Goal: Information Seeking & Learning: Learn about a topic

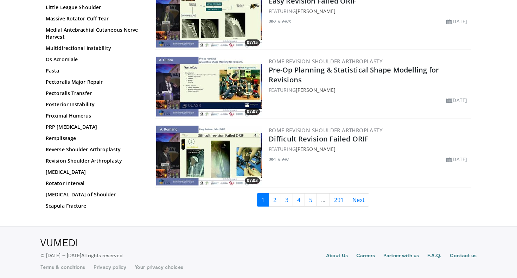
scroll to position [1682, 0]
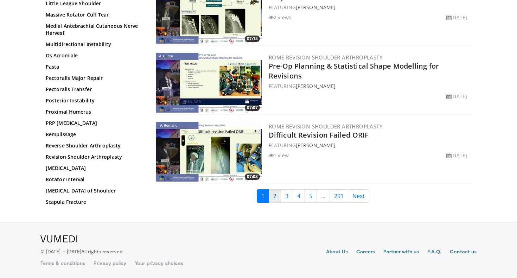
click at [275, 196] on link "2" at bounding box center [275, 195] width 12 height 13
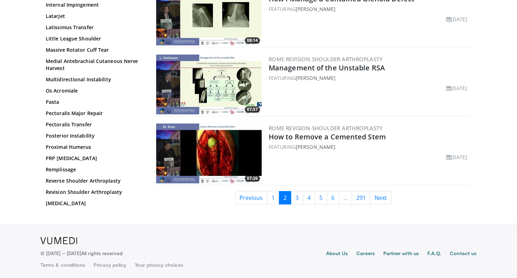
scroll to position [1682, 0]
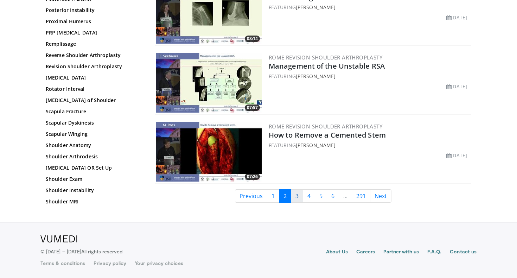
click at [296, 193] on link "3" at bounding box center [297, 195] width 12 height 13
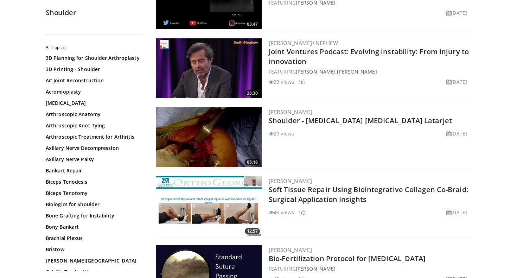
scroll to position [249, 0]
